Goal: Information Seeking & Learning: Learn about a topic

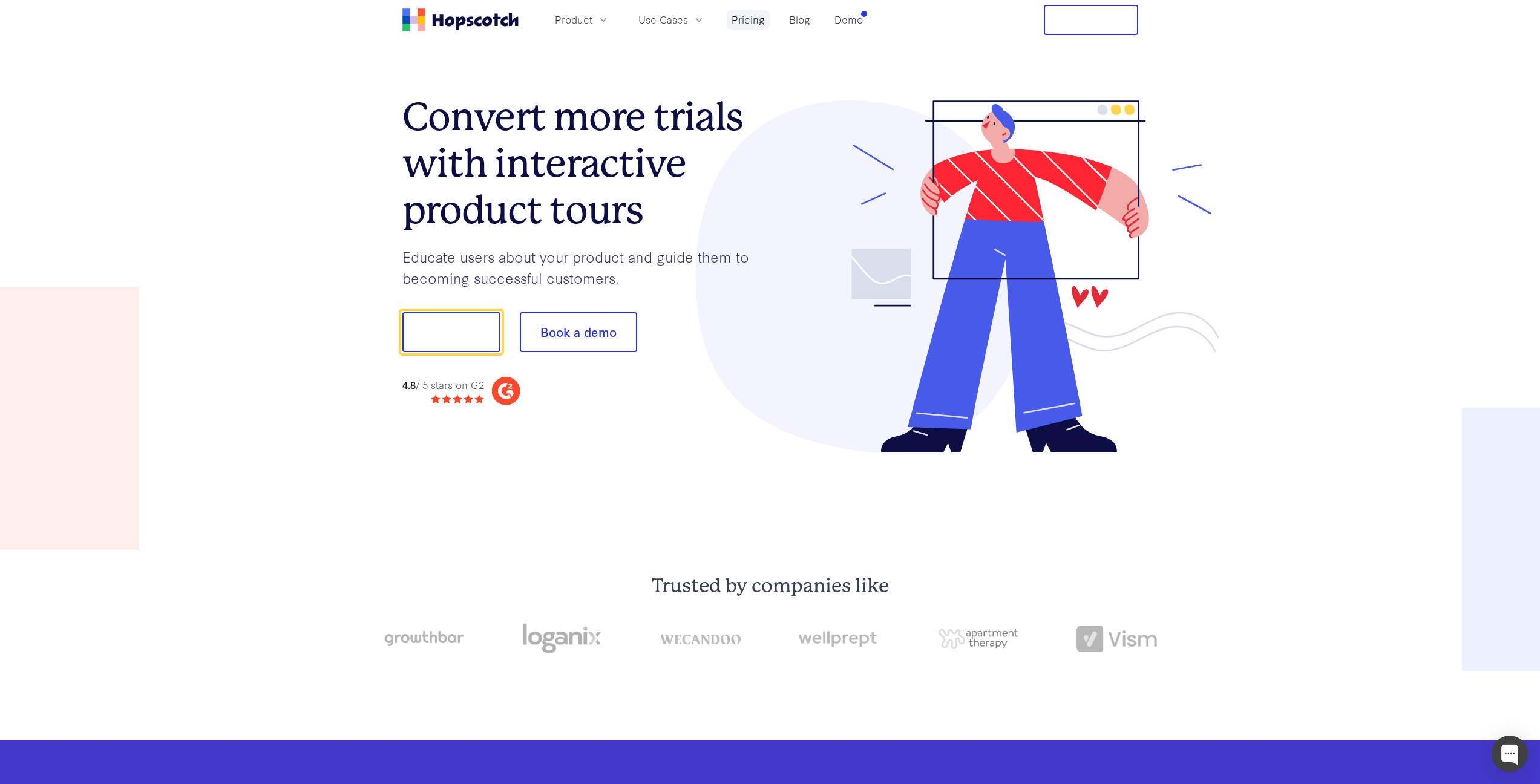
click at [748, 19] on link "Pricing" at bounding box center [748, 19] width 43 height 20
click at [589, 16] on span "Product" at bounding box center [574, 20] width 38 height 16
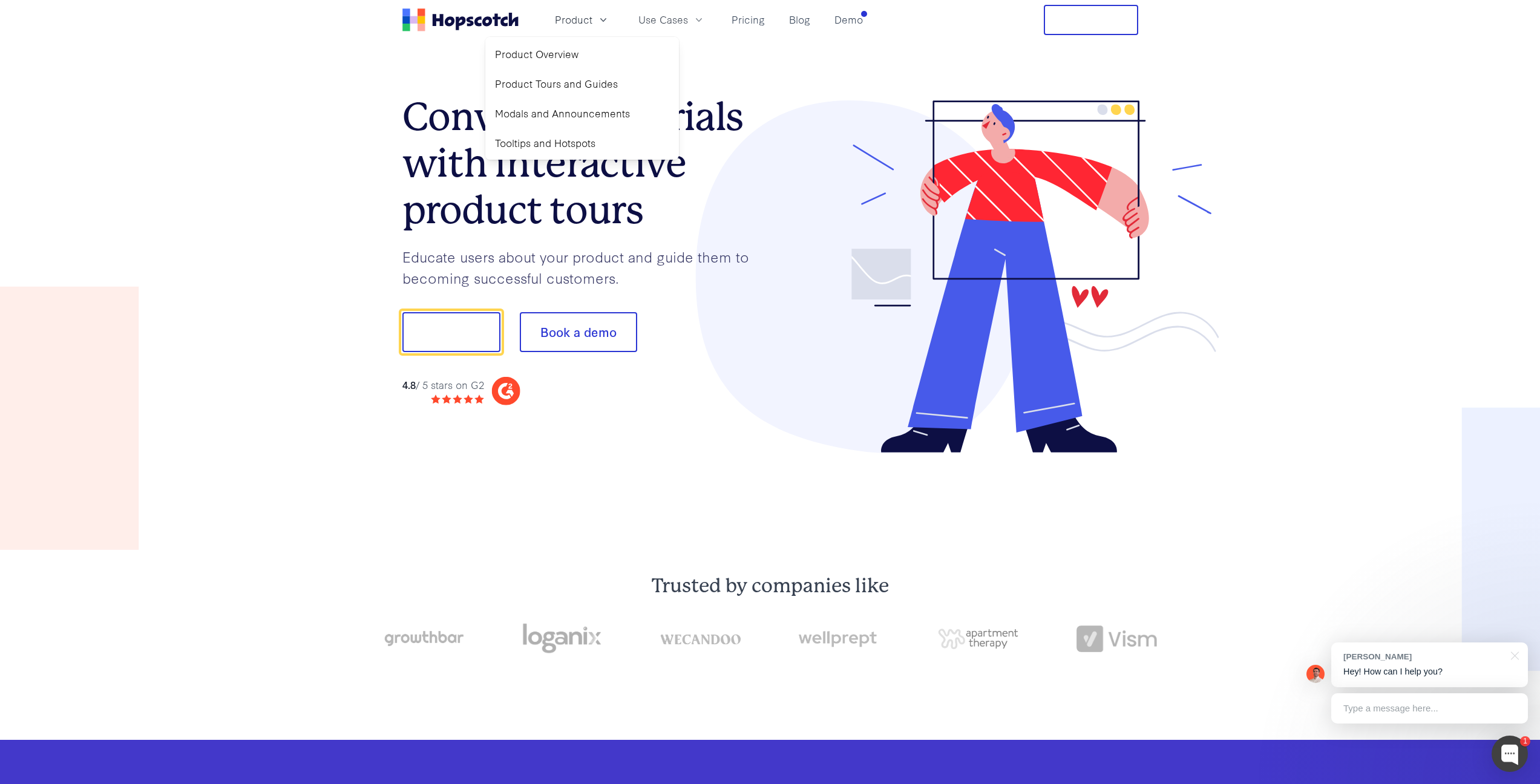
click at [1082, 586] on h2 "Trusted by companies like" at bounding box center [770, 586] width 890 height 24
click at [591, 25] on button "Product" at bounding box center [582, 19] width 69 height 20
click at [613, 84] on link "Product Tours and Guides" at bounding box center [582, 84] width 184 height 25
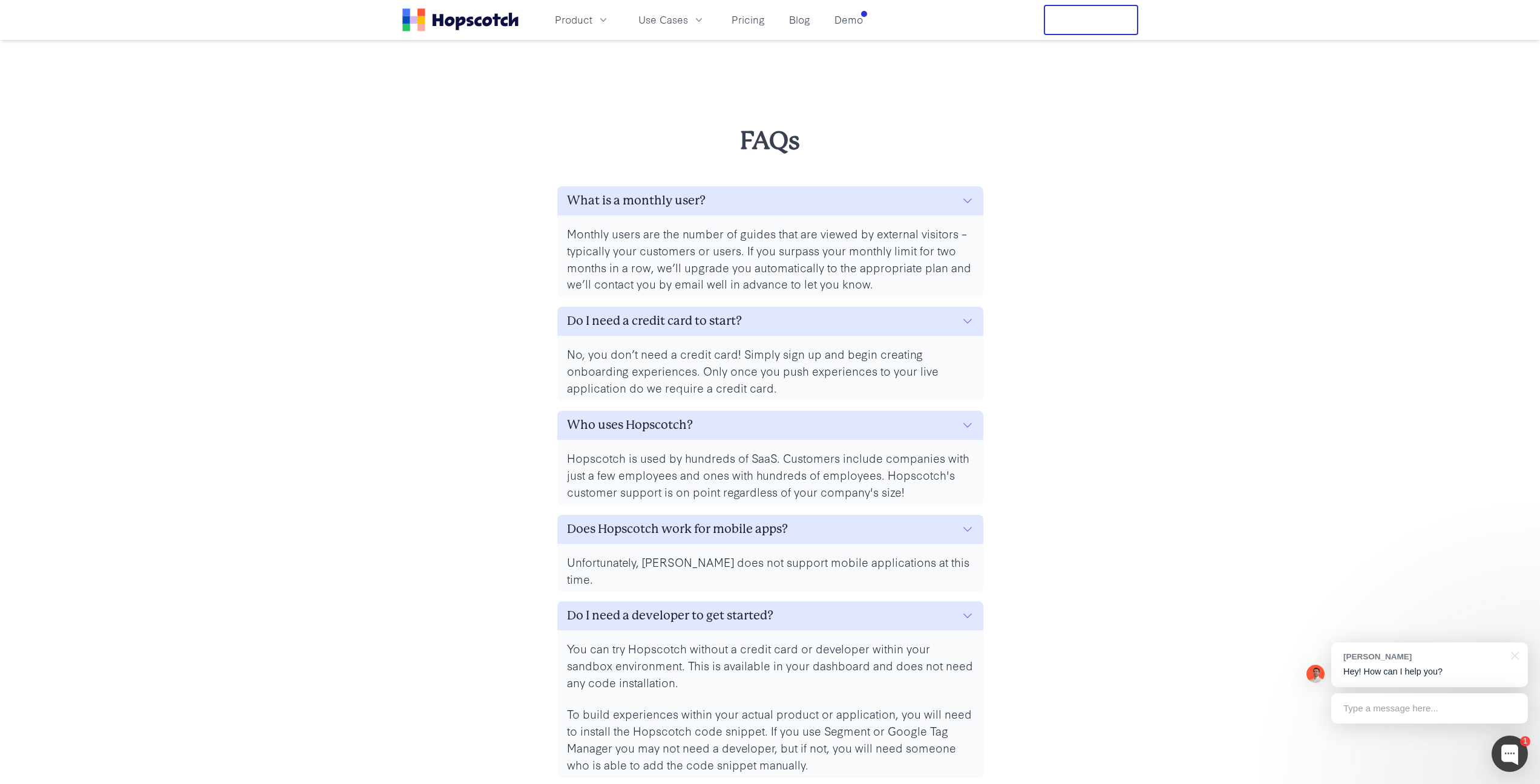
scroll to position [5466, 0]
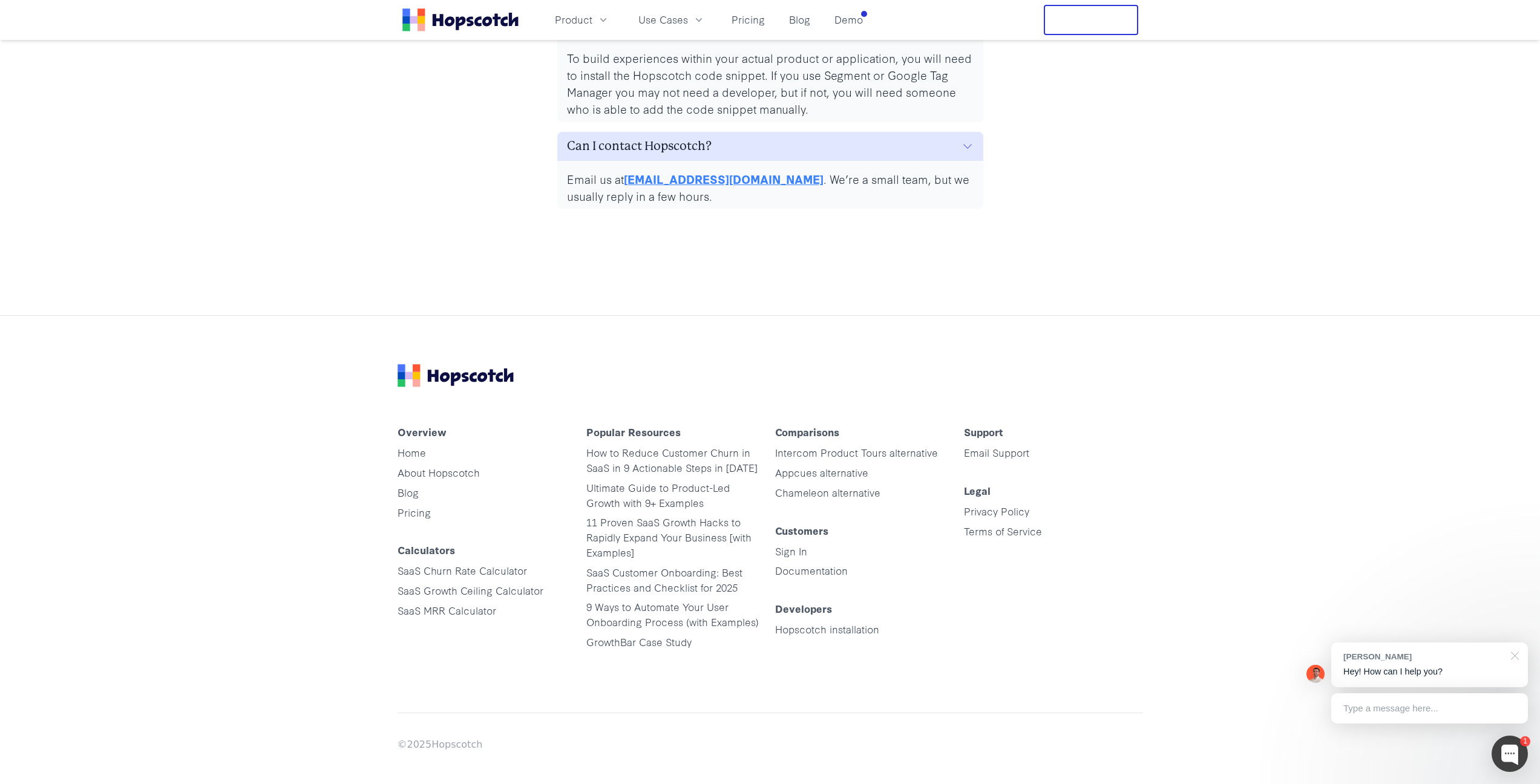
click at [1514, 656] on div at bounding box center [1512, 655] width 30 height 25
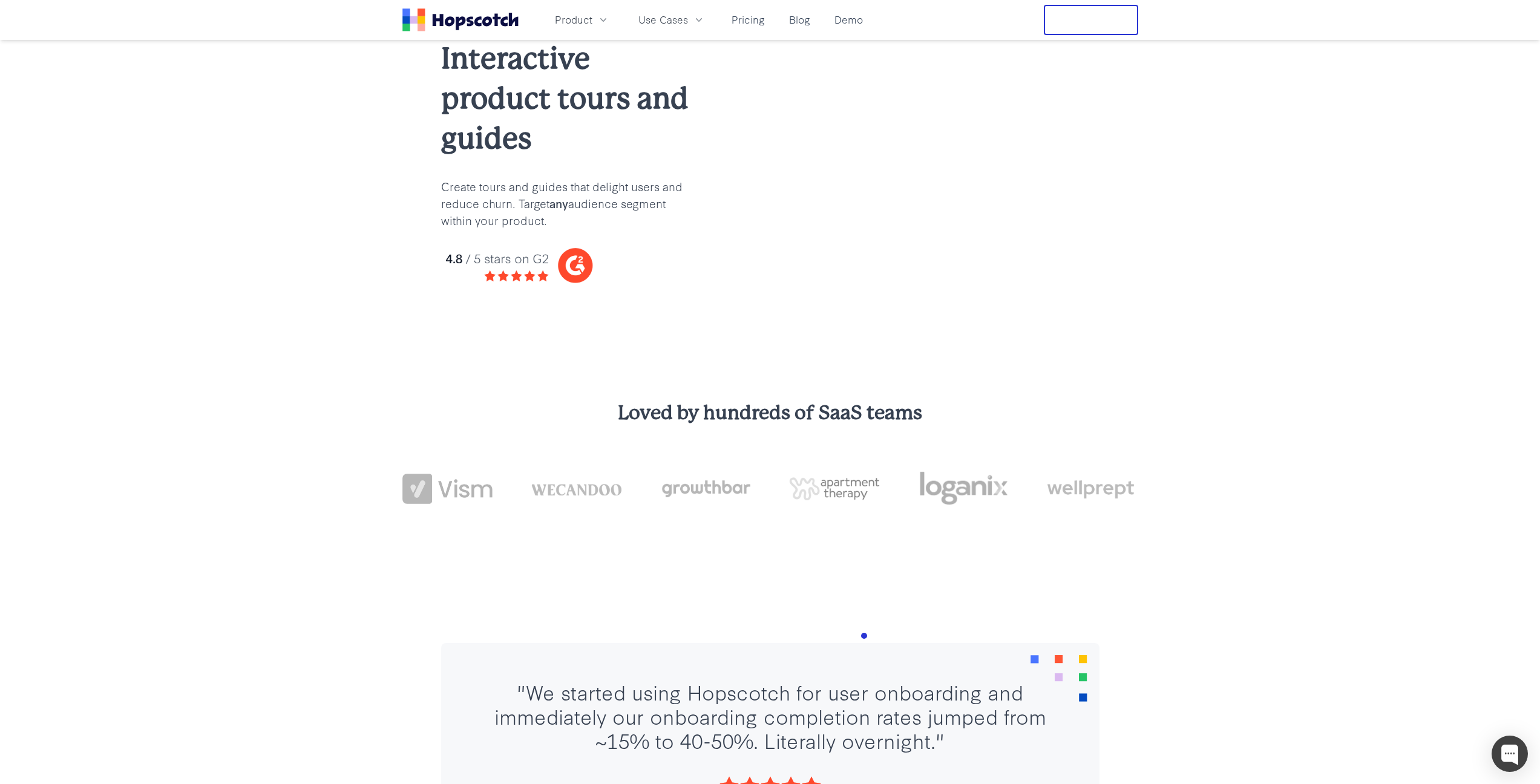
scroll to position [0, 0]
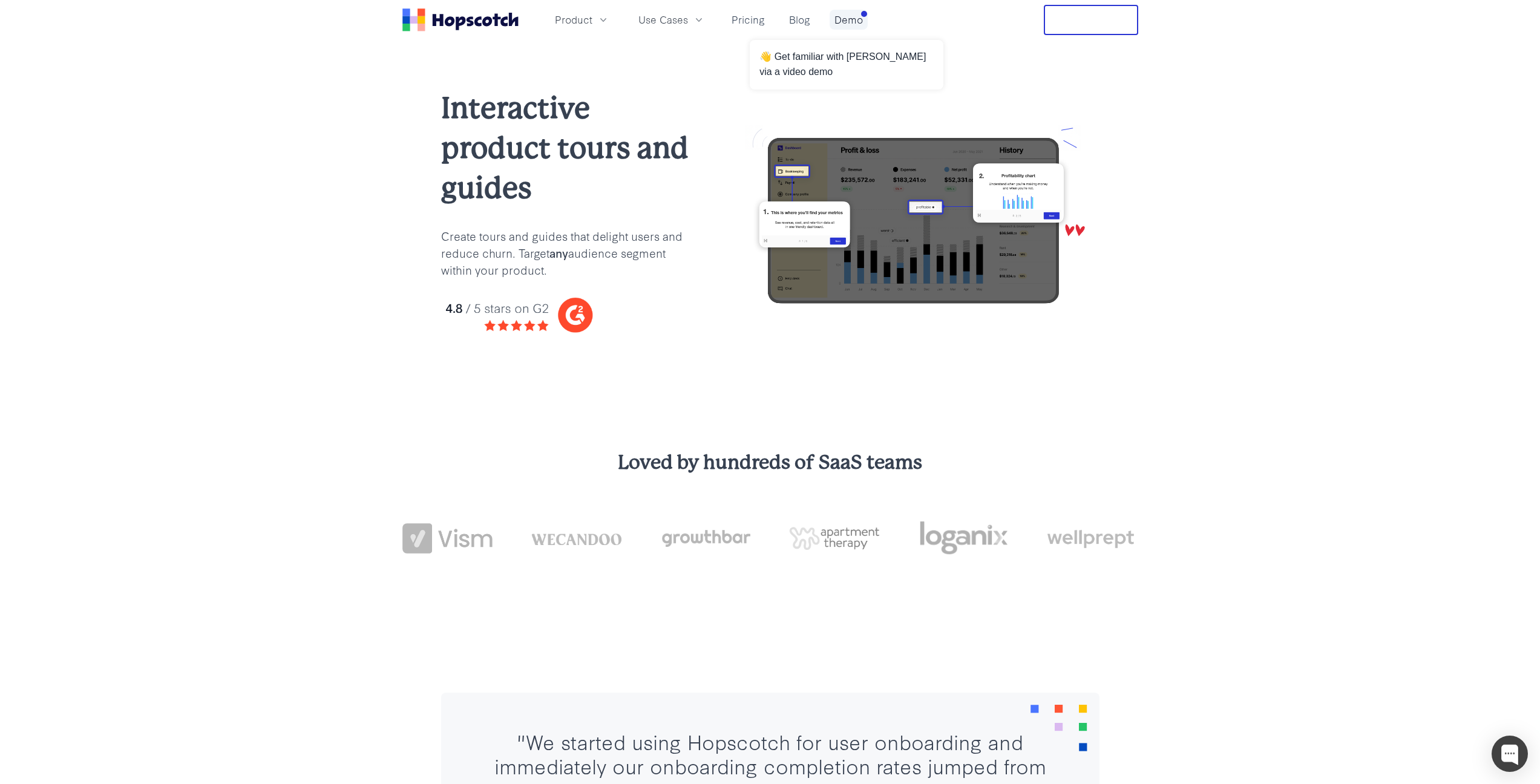
click at [856, 21] on link "Demo" at bounding box center [849, 19] width 38 height 20
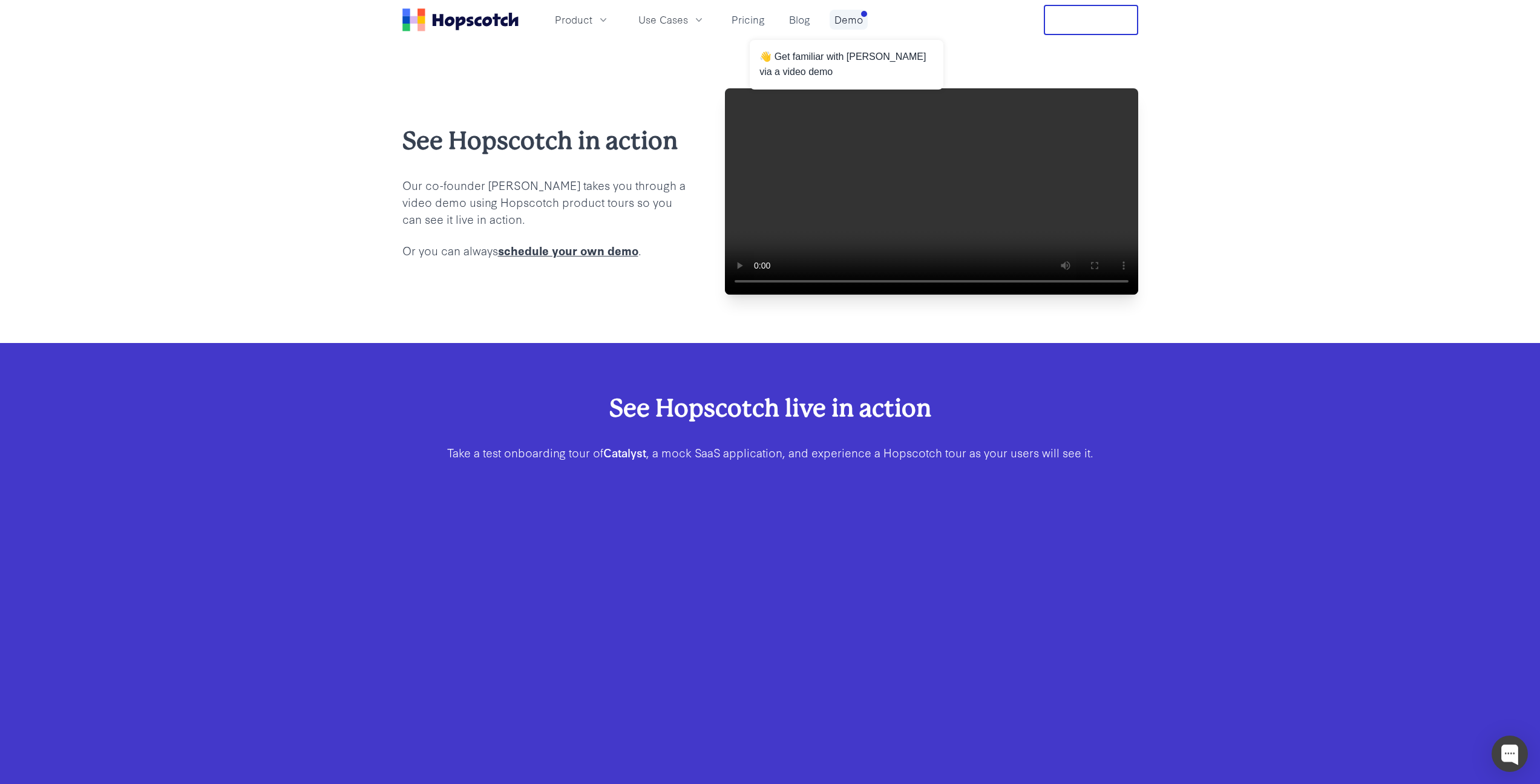
click at [846, 17] on link "Demo" at bounding box center [849, 19] width 38 height 20
click at [845, 16] on link "Demo" at bounding box center [849, 19] width 38 height 20
click at [836, 476] on div "See Hopscotch live in action Take a test onboarding tour of Catalyst , a mock S…" at bounding box center [770, 433] width 658 height 84
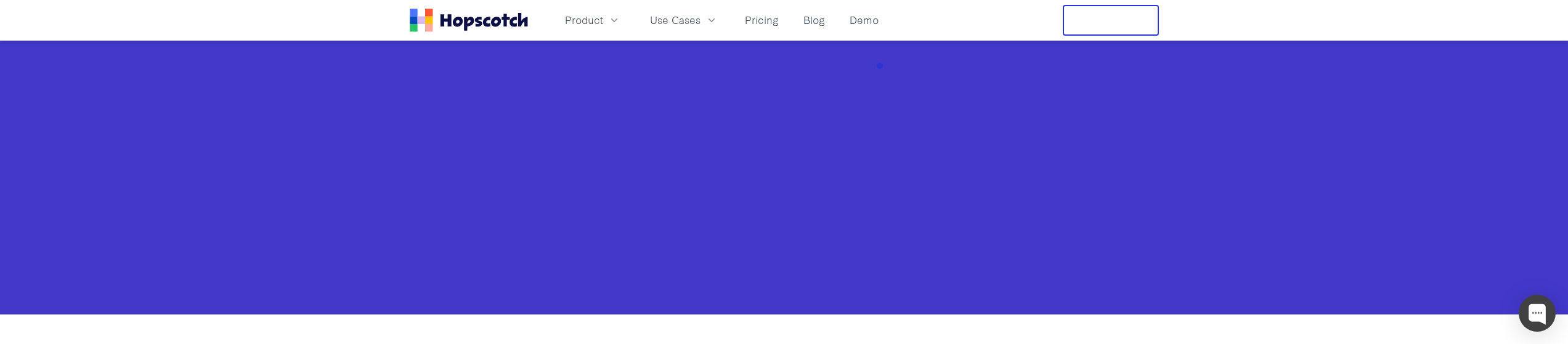
scroll to position [384, 0]
